Goal: Task Accomplishment & Management: Manage account settings

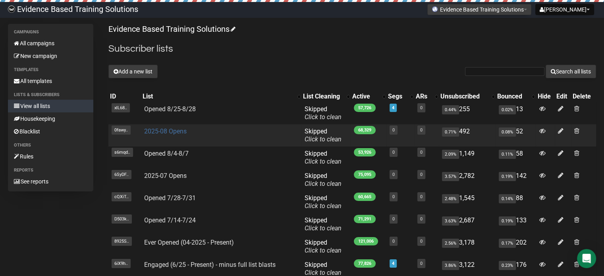
click at [168, 133] on link "2025-08 Opens" at bounding box center [165, 132] width 43 height 8
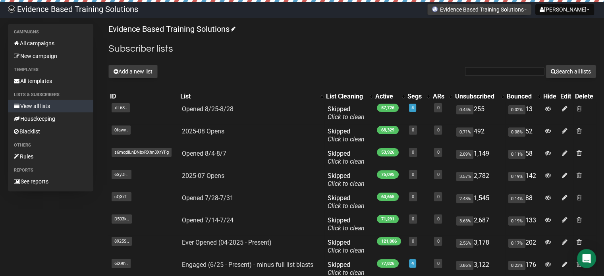
click at [254, 68] on div "Add a new list Search all lists" at bounding box center [352, 72] width 488 height 14
click at [36, 48] on link "All campaigns" at bounding box center [50, 43] width 85 height 13
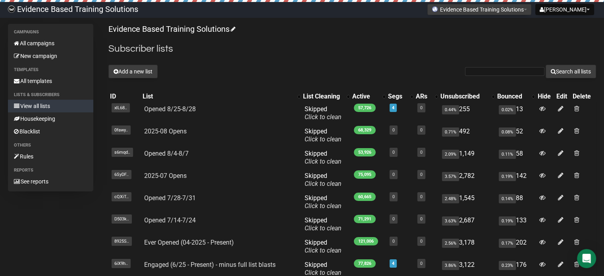
click at [289, 69] on div "Add a new list Search all lists" at bounding box center [352, 72] width 488 height 14
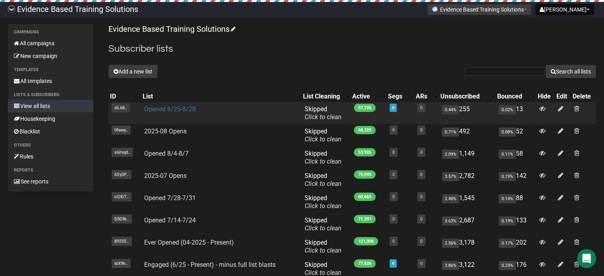
click at [167, 107] on link "Opened 8/25-8/28" at bounding box center [170, 109] width 52 height 8
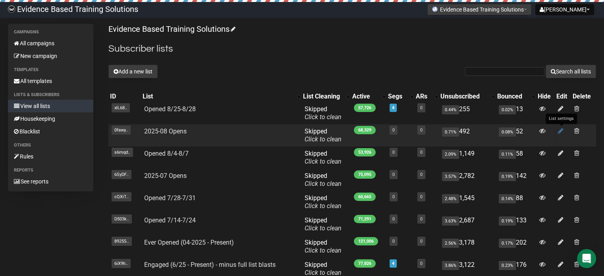
click at [560, 129] on icon at bounding box center [561, 131] width 6 height 7
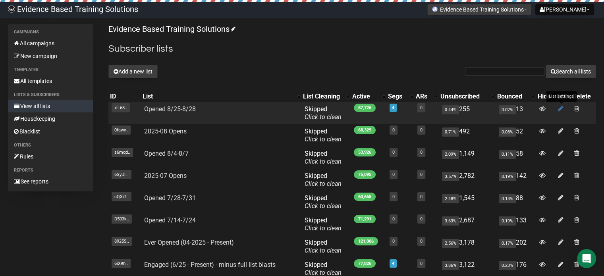
click at [561, 109] on icon at bounding box center [561, 108] width 6 height 7
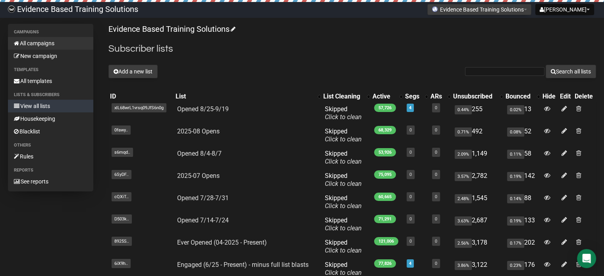
click at [32, 43] on link "All campaigns" at bounding box center [50, 43] width 85 height 13
